Goal: Task Accomplishment & Management: Use online tool/utility

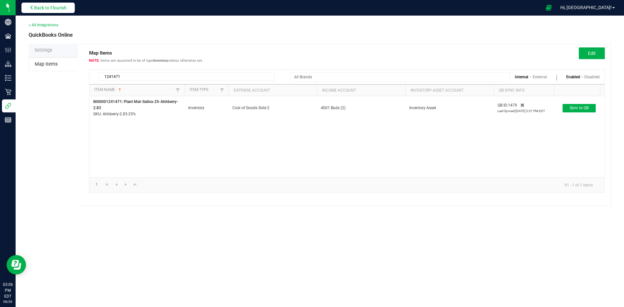
click at [58, 11] on button "Back to Flourish" at bounding box center [47, 8] width 53 height 10
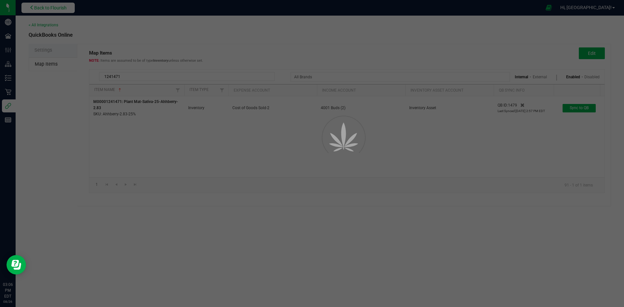
click at [0, 0] on span "Riviera Creek Holdings LLC - Processing" at bounding box center [0, 0] width 0 height 0
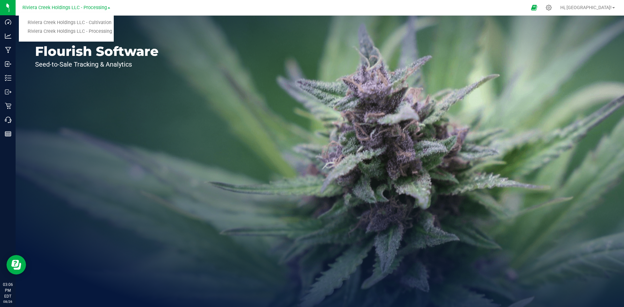
click at [172, 6] on div at bounding box center [321, 7] width 410 height 13
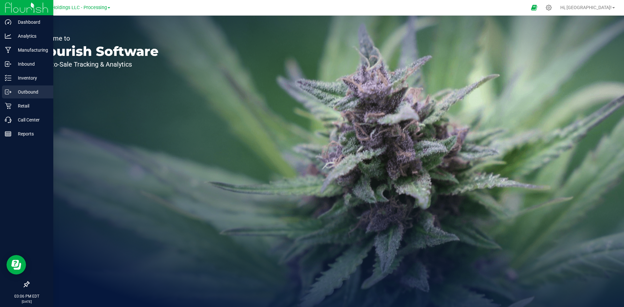
click at [16, 91] on p "Outbound" at bounding box center [30, 92] width 39 height 8
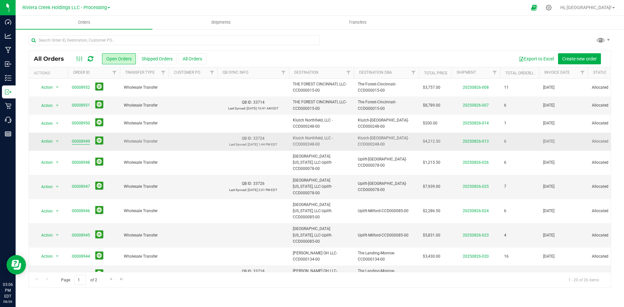
click at [83, 141] on link "00008949" at bounding box center [81, 141] width 18 height 6
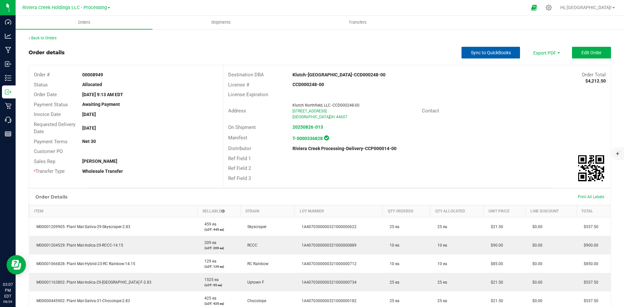
click at [484, 52] on span "Sync to QuickBooks" at bounding box center [491, 52] width 40 height 5
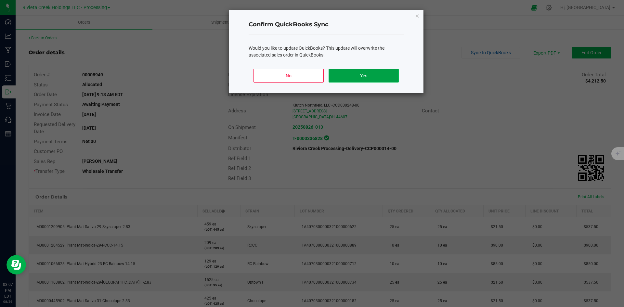
click at [354, 71] on button "Yes" at bounding box center [364, 76] width 70 height 14
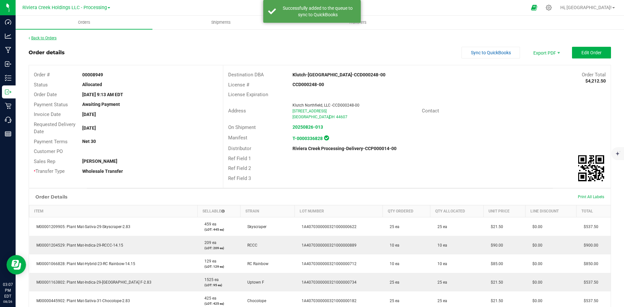
click at [47, 37] on link "Back to Orders" at bounding box center [43, 38] width 28 height 5
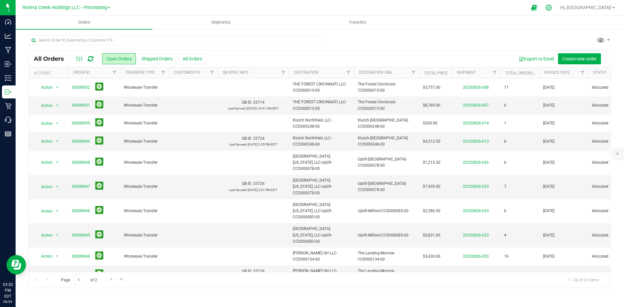
click at [552, 9] on icon at bounding box center [548, 7] width 7 height 7
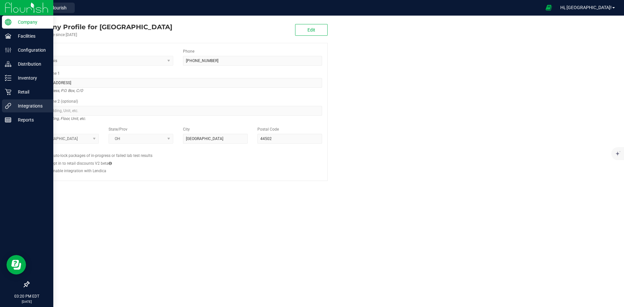
click at [21, 105] on p "Integrations" at bounding box center [30, 106] width 39 height 8
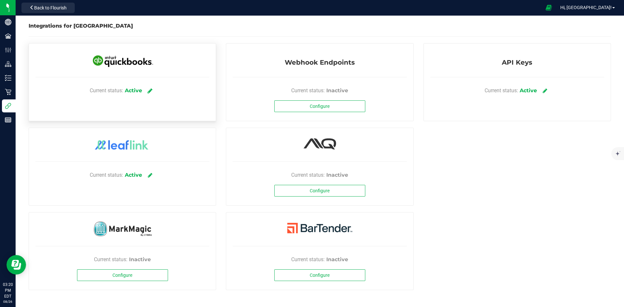
click at [149, 90] on icon at bounding box center [150, 91] width 5 height 6
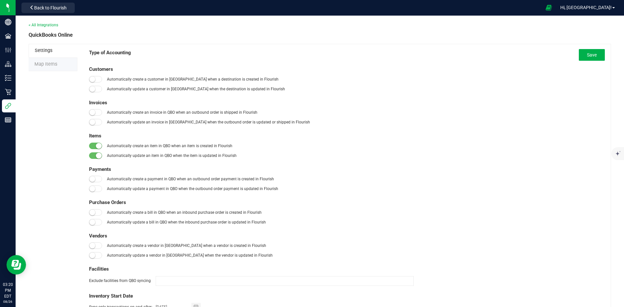
click at [62, 63] on li "Map Items" at bounding box center [53, 65] width 49 height 14
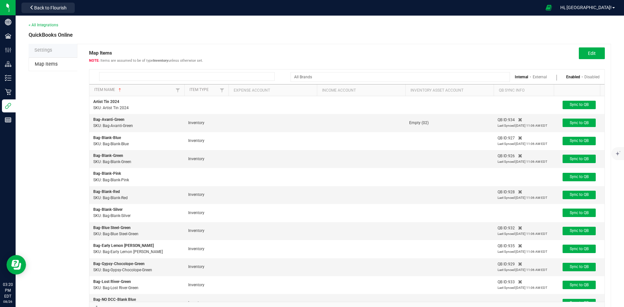
click at [132, 77] on input at bounding box center [186, 76] width 175 height 9
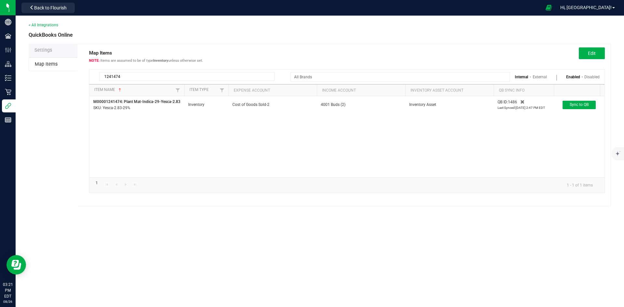
type input "1241474"
click at [595, 48] on button "Edit" at bounding box center [592, 53] width 26 height 12
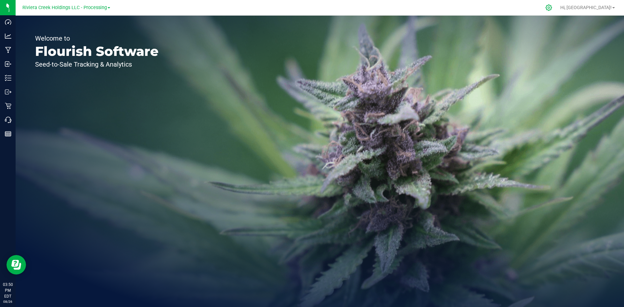
click at [552, 6] on icon at bounding box center [548, 7] width 7 height 7
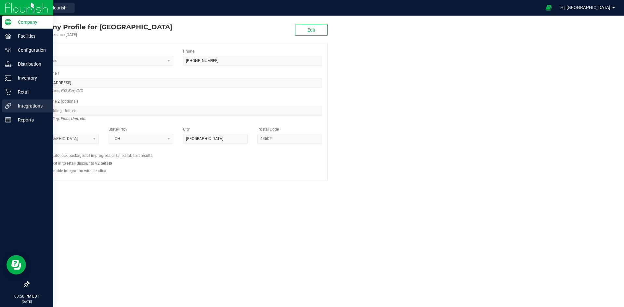
click at [22, 107] on p "Integrations" at bounding box center [30, 106] width 39 height 8
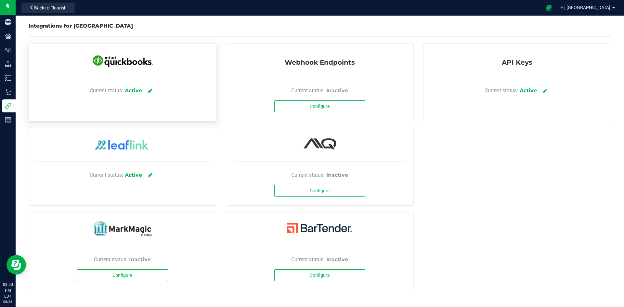
click at [150, 90] on icon at bounding box center [150, 91] width 5 height 6
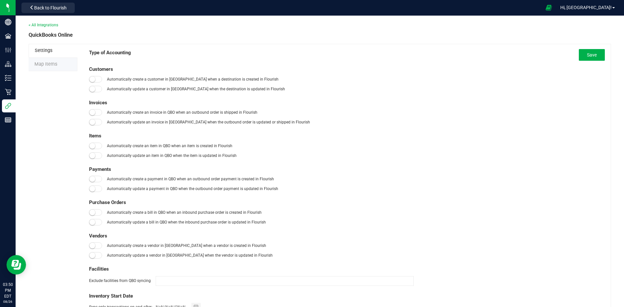
type input "[DATE]"
click at [54, 63] on span "Map Items" at bounding box center [45, 64] width 23 height 6
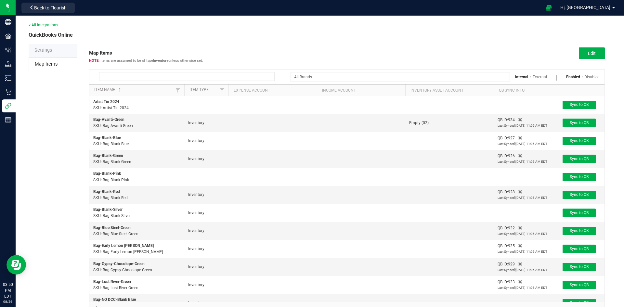
click at [170, 75] on input at bounding box center [186, 76] width 175 height 9
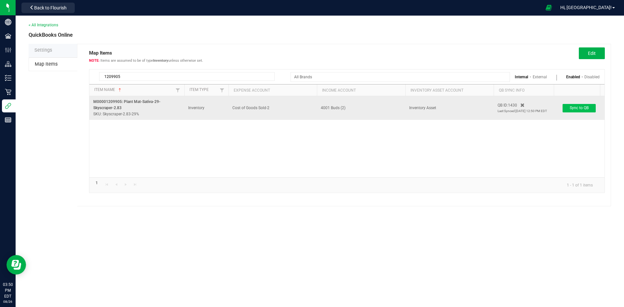
type input "1209905"
click at [580, 109] on span "Sync to QB" at bounding box center [579, 108] width 19 height 5
